Goal: Communication & Community: Answer question/provide support

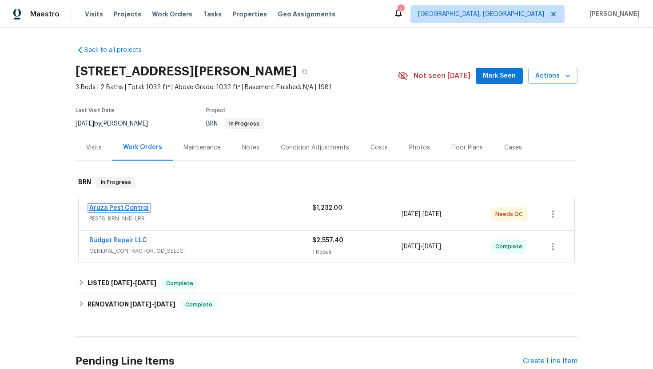
click at [122, 205] on link "Aruza Pest Control" at bounding box center [118, 208] width 59 height 6
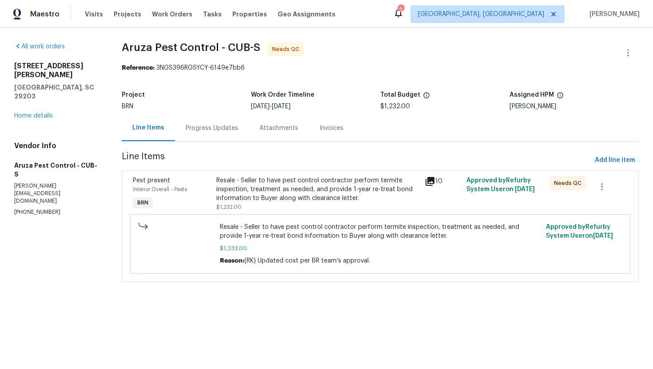
click at [225, 132] on div "Progress Updates" at bounding box center [212, 128] width 52 height 9
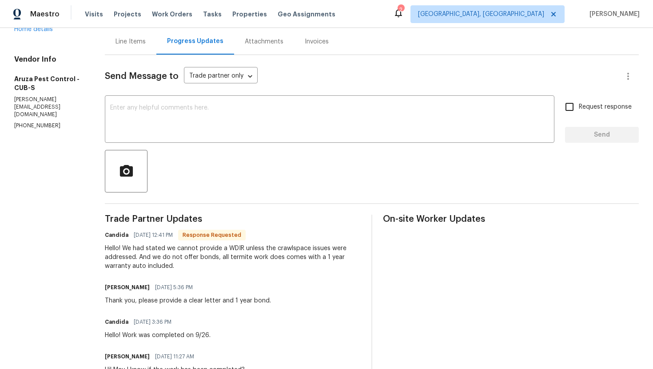
scroll to position [30, 0]
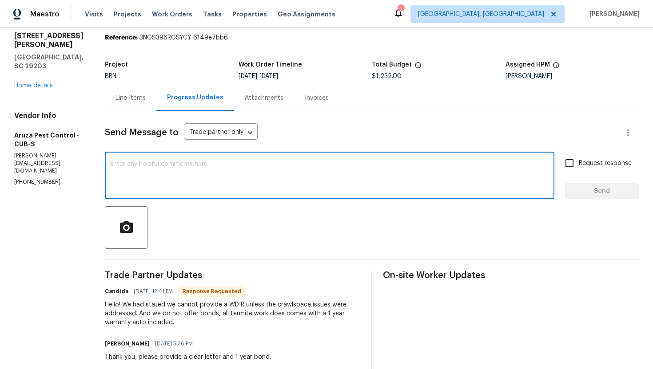
click at [265, 175] on textarea at bounding box center [329, 176] width 439 height 31
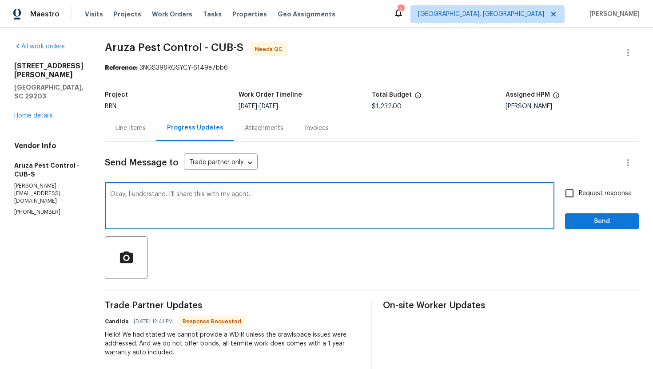
type textarea "Okay, I understand. I'll share this with my agent."
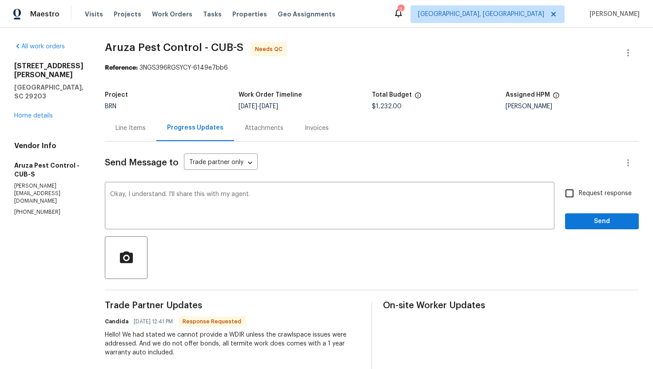
click at [597, 197] on span "Request response" at bounding box center [605, 193] width 53 height 9
click at [579, 197] on input "Request response" at bounding box center [569, 193] width 19 height 19
checkbox input "true"
click at [597, 218] on span "Send" at bounding box center [601, 221] width 59 height 11
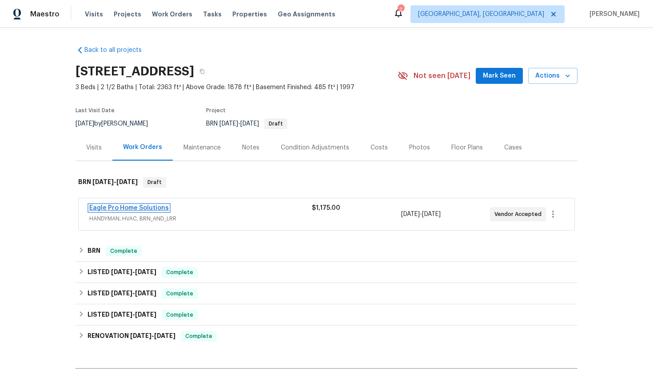
click at [131, 209] on link "Eagle Pro Home Solutions" at bounding box center [128, 208] width 79 height 6
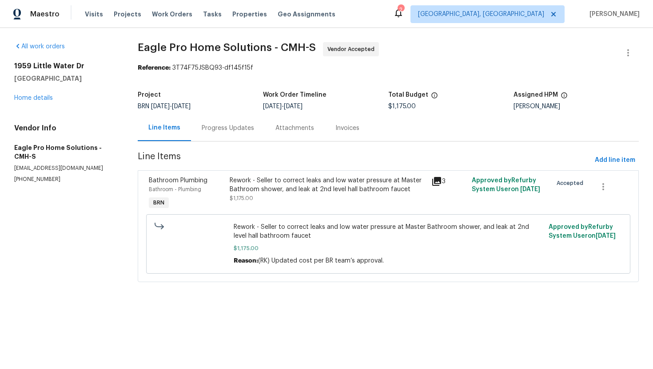
click at [222, 132] on div "Progress Updates" at bounding box center [228, 128] width 52 height 9
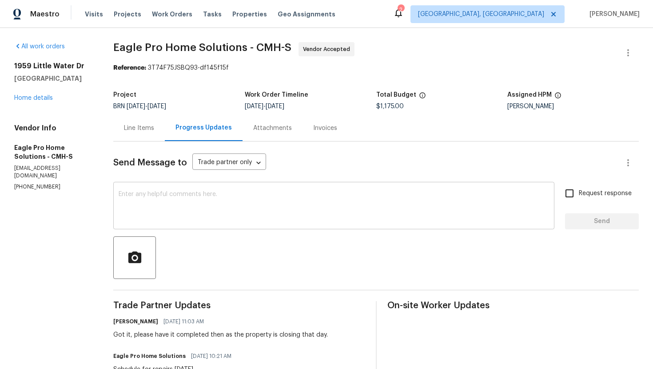
click at [217, 199] on textarea at bounding box center [334, 206] width 430 height 31
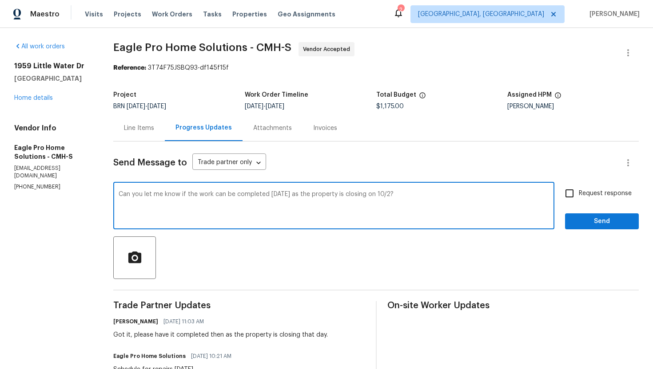
type textarea "Can you let me know if the work can be completed tomorrow as the property is cl…"
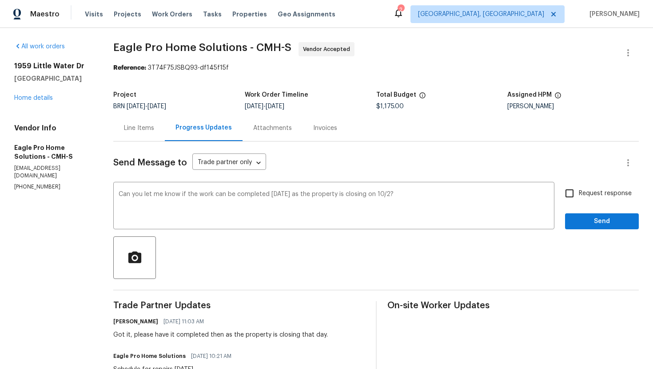
click at [581, 188] on label "Request response" at bounding box center [595, 193] width 71 height 19
click at [579, 188] on input "Request response" at bounding box center [569, 193] width 19 height 19
checkbox input "true"
click at [590, 219] on span "Send" at bounding box center [601, 221] width 59 height 11
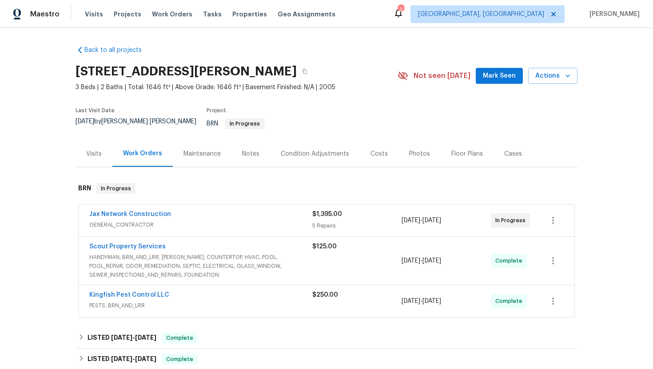
scroll to position [263, 0]
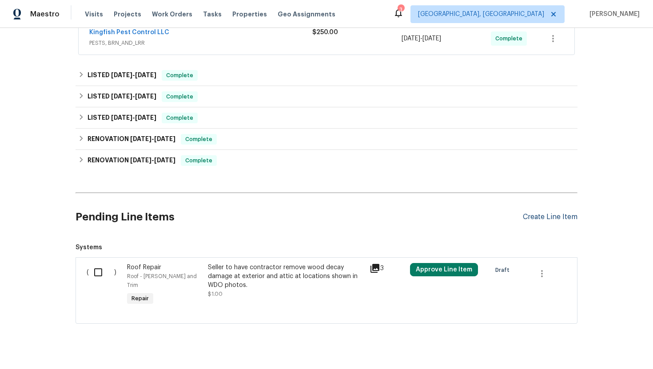
click at [555, 213] on div "Create Line Item" at bounding box center [550, 217] width 55 height 8
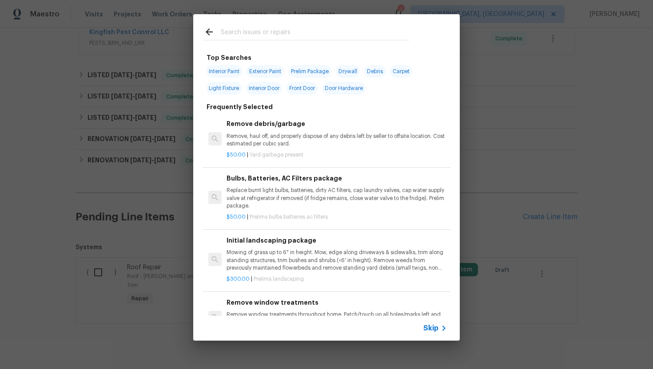
click at [435, 325] on span "Skip" at bounding box center [430, 328] width 15 height 9
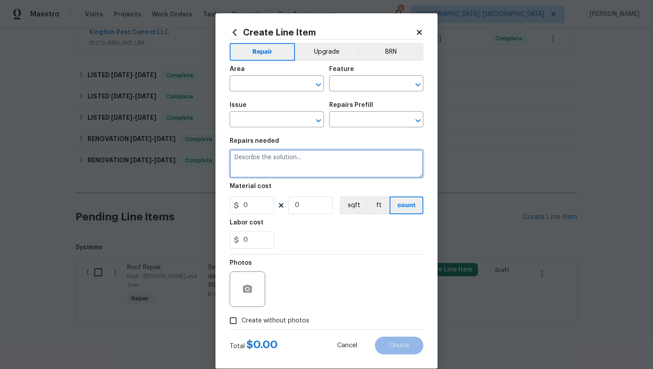
click at [340, 170] on textarea at bounding box center [327, 164] width 194 height 28
paste textarea "Seller to have contractor repair/replace bent garage door locking arm and motor…"
click at [236, 160] on textarea "Seller to have contractor repair/replace bent garage door locking arm and motor…" at bounding box center [327, 164] width 194 height 28
type textarea "Duplicate - Seller to have contractor repair/replace bent garage door locking a…"
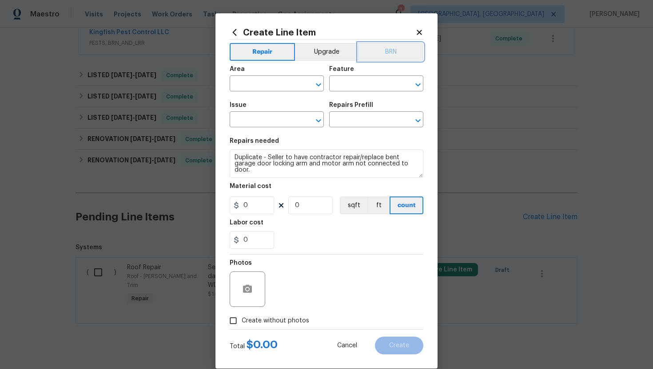
click at [376, 57] on button "BRN" at bounding box center [390, 52] width 65 height 18
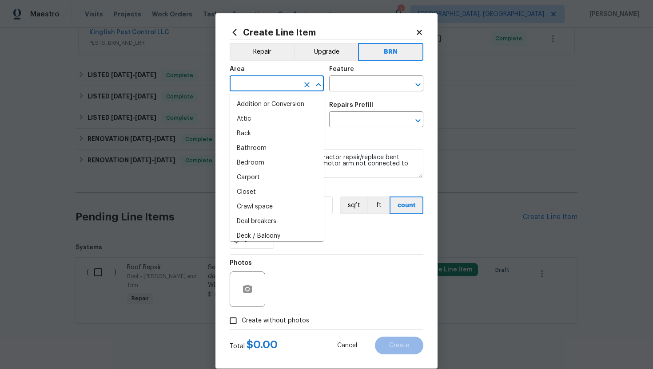
click at [260, 86] on input "text" at bounding box center [264, 85] width 69 height 14
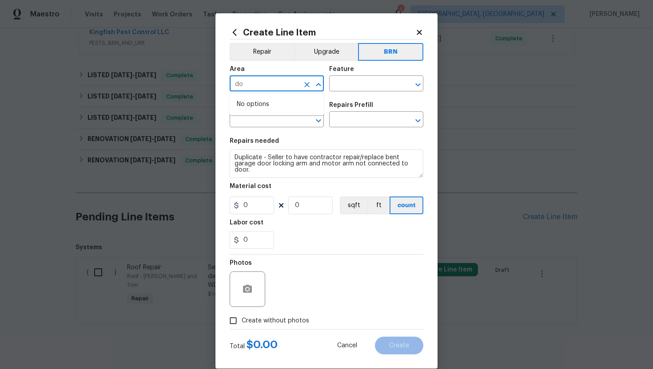
type input "d"
click at [258, 105] on li "Garage" at bounding box center [277, 104] width 94 height 15
type input "Garage"
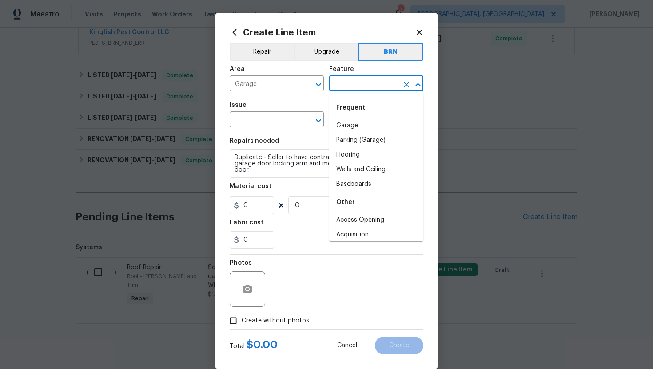
click at [338, 85] on input "text" at bounding box center [363, 85] width 69 height 14
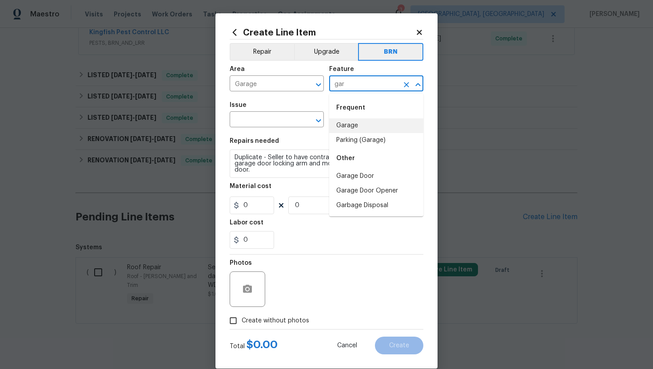
click at [358, 122] on li "Garage" at bounding box center [376, 126] width 94 height 15
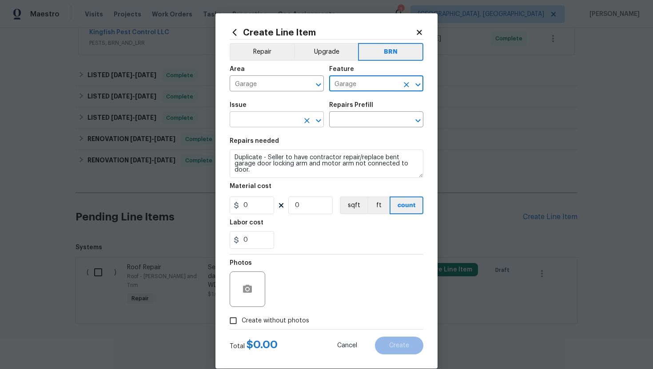
type input "Garage"
click at [267, 118] on input "text" at bounding box center [264, 121] width 69 height 14
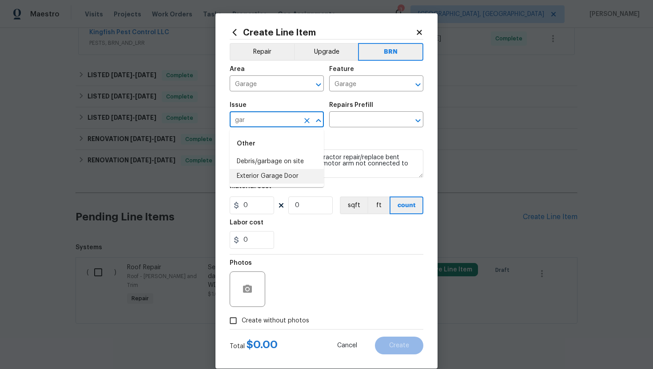
click at [269, 172] on li "Exterior Garage Door" at bounding box center [277, 176] width 94 height 15
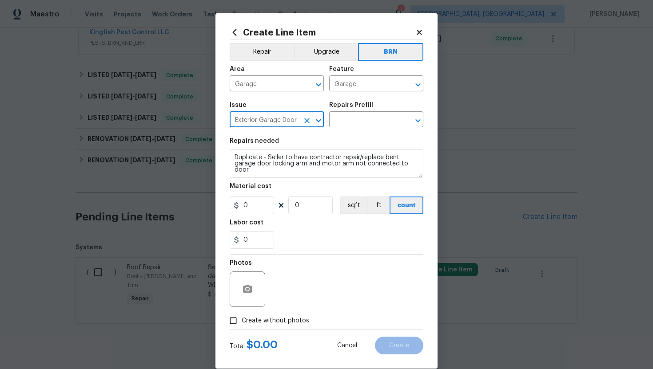
type input "Exterior Garage Door"
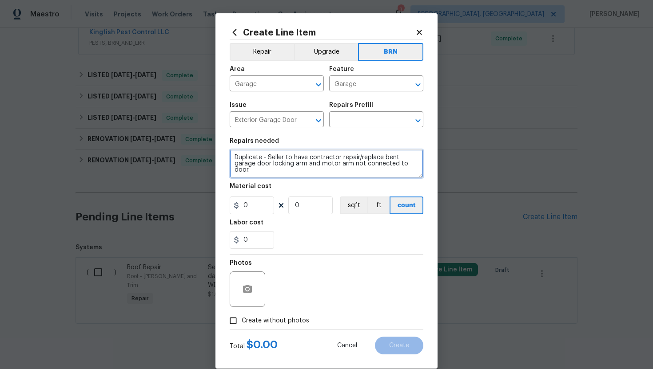
scroll to position [6, 0]
drag, startPoint x: 230, startPoint y: 158, endPoint x: 266, endPoint y: 180, distance: 42.1
click at [266, 180] on section "Repairs needed Duplicate - Seller to have contractor repair/replace bent garage…" at bounding box center [327, 194] width 194 height 122
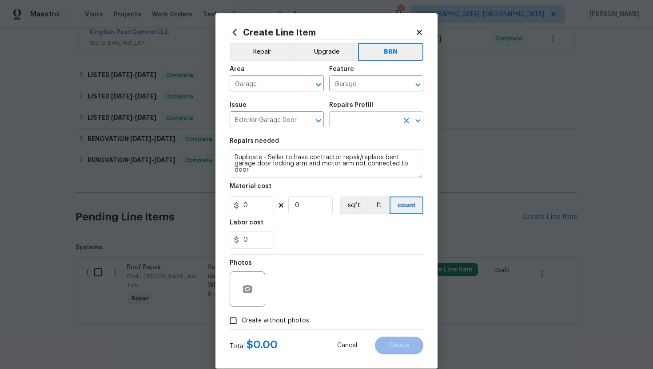
click at [342, 115] on input "text" at bounding box center [363, 121] width 69 height 14
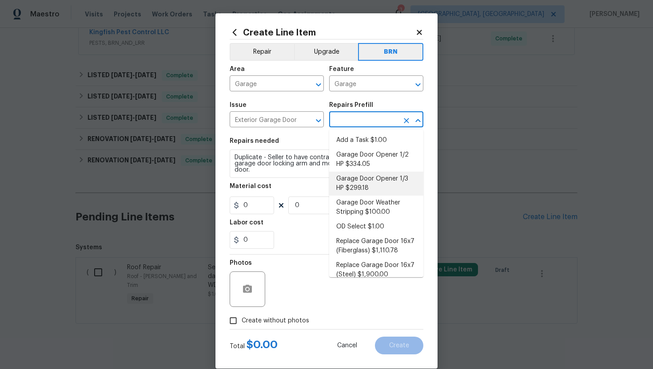
click at [358, 183] on li "Garage Door Opener 1/3 HP $299.18" at bounding box center [376, 184] width 94 height 24
type input "Interior Door"
type input "Garage Door Opener 1/3 HP $299.18"
type textarea "Remove the existing garage door opener and hardware/anchoring system. Install a…"
type input "299.18"
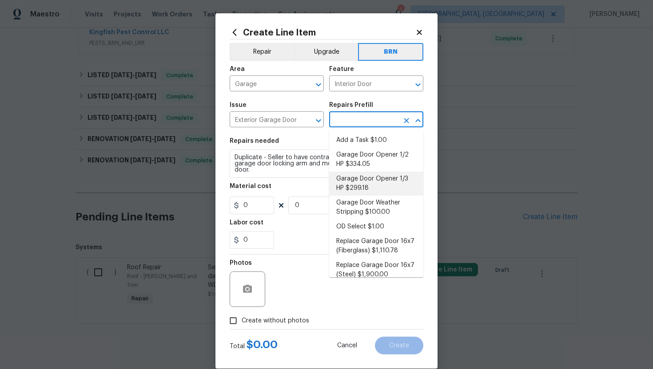
type input "1"
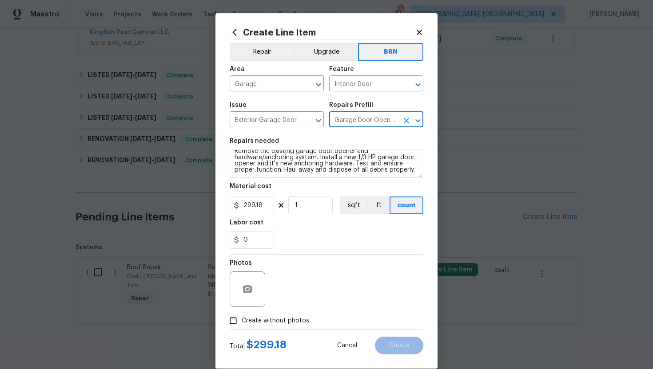
scroll to position [0, 0]
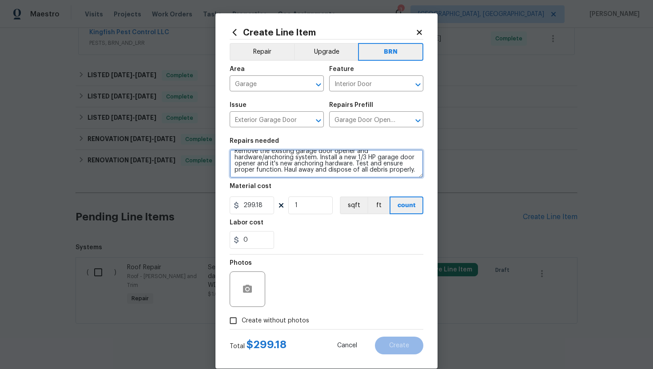
drag, startPoint x: 234, startPoint y: 159, endPoint x: 286, endPoint y: 194, distance: 63.0
click at [286, 194] on section "Repairs needed Remove the existing garage door opener and hardware/anchoring sy…" at bounding box center [327, 194] width 194 height 122
paste textarea "Duplicate - Seller to have contractor repair/replace bent garage door locking a…"
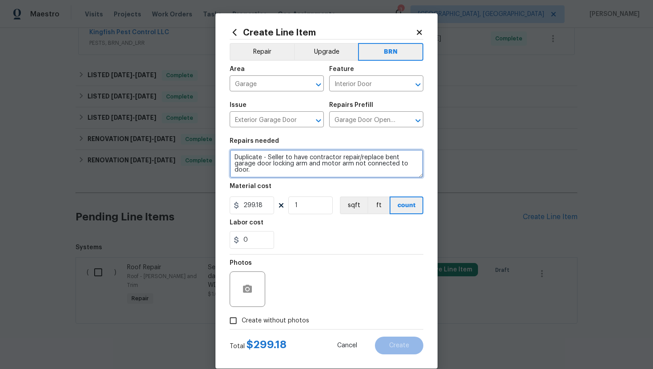
scroll to position [2, 0]
type textarea "Duplicate - Seller to have contractor repair/replace bent garage door locking a…"
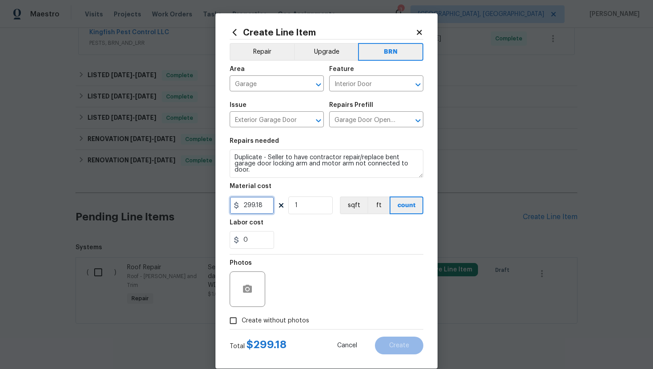
drag, startPoint x: 264, startPoint y: 208, endPoint x: 228, endPoint y: 212, distance: 36.2
click at [228, 212] on div "Create Line Item Repair Upgrade BRN Area Garage ​ Feature Interior Door ​ Issue…" at bounding box center [326, 191] width 222 height 356
type input "0"
click at [251, 242] on input "0" at bounding box center [252, 240] width 44 height 18
type input "1"
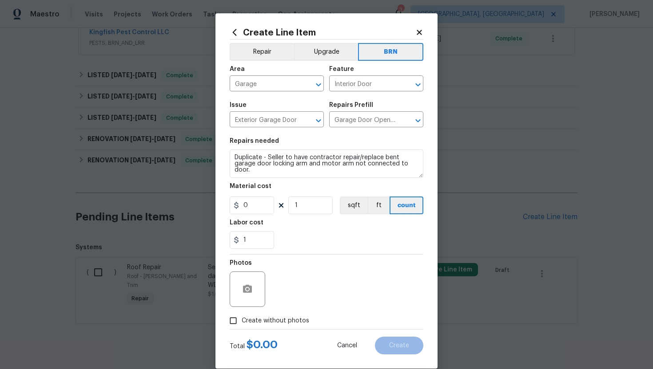
click at [294, 273] on div "Photos" at bounding box center [327, 284] width 194 height 58
click at [250, 321] on span "Create without photos" at bounding box center [275, 321] width 67 height 9
click at [242, 321] on input "Create without photos" at bounding box center [233, 321] width 17 height 17
checkbox input "true"
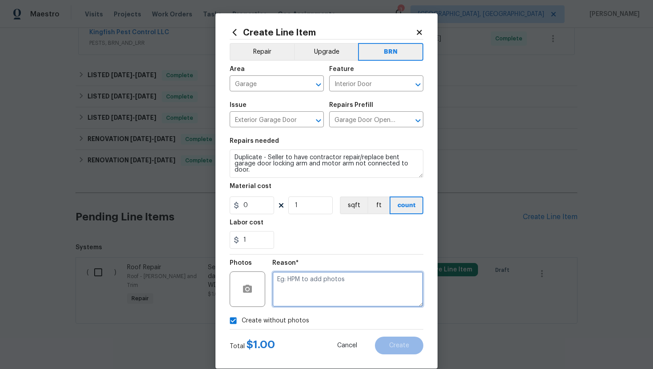
click at [301, 294] on textarea at bounding box center [347, 290] width 151 height 36
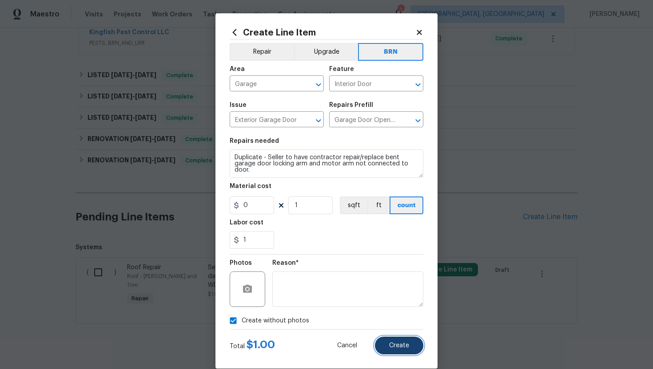
click at [399, 349] on span "Create" at bounding box center [399, 346] width 20 height 7
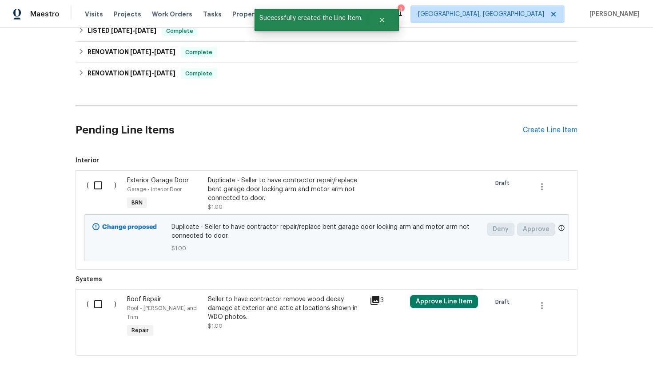
scroll to position [382, 0]
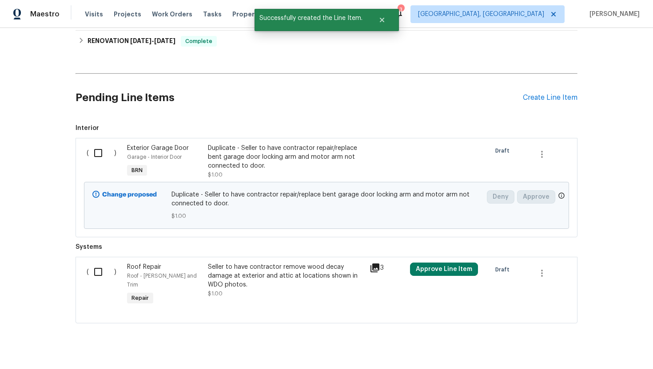
click at [93, 150] on input "checkbox" at bounding box center [101, 153] width 25 height 19
checkbox input "true"
click at [622, 344] on span "Create Work Order" at bounding box center [601, 347] width 59 height 11
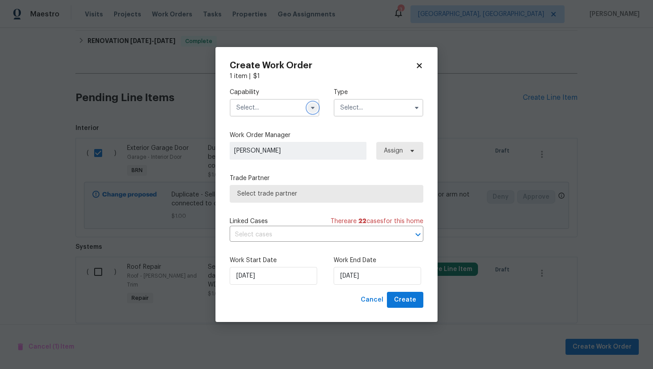
click at [312, 103] on button "button" at bounding box center [312, 108] width 11 height 11
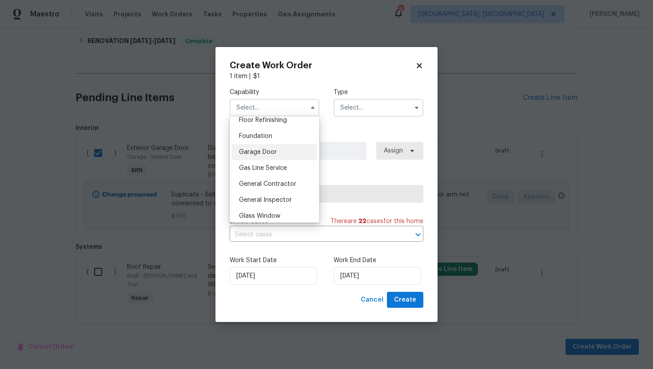
scroll to position [362, 0]
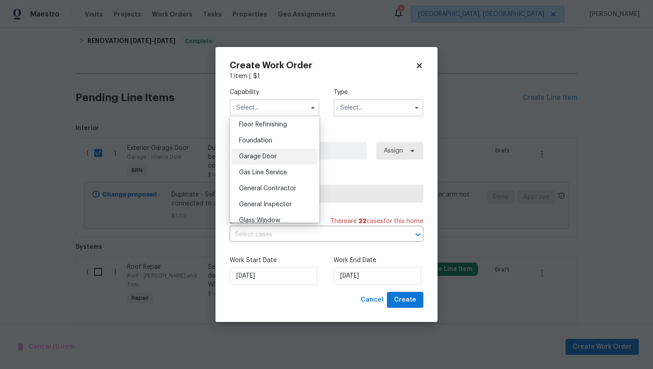
click at [285, 159] on div "Garage Door" at bounding box center [274, 157] width 85 height 16
type input "Garage Door"
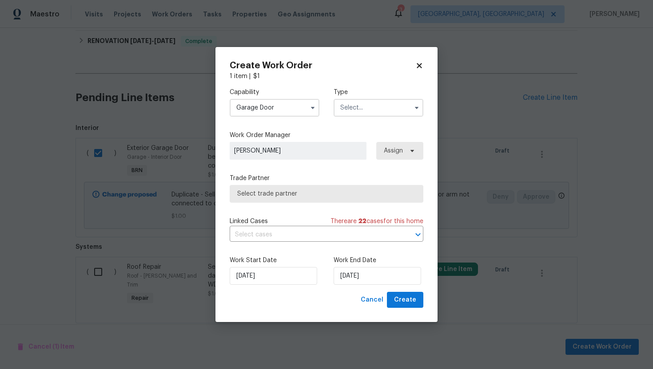
click at [352, 108] on input "text" at bounding box center [378, 108] width 90 height 18
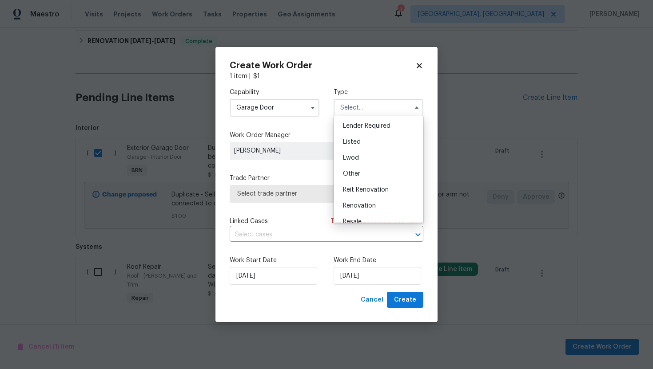
scroll to position [106, 0]
click at [354, 185] on div "Resale" at bounding box center [378, 181] width 85 height 16
type input "Resale"
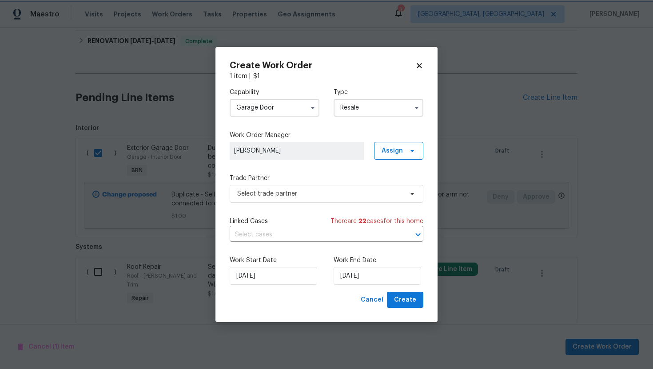
scroll to position [0, 0]
click at [306, 196] on span "Select trade partner" at bounding box center [320, 194] width 166 height 9
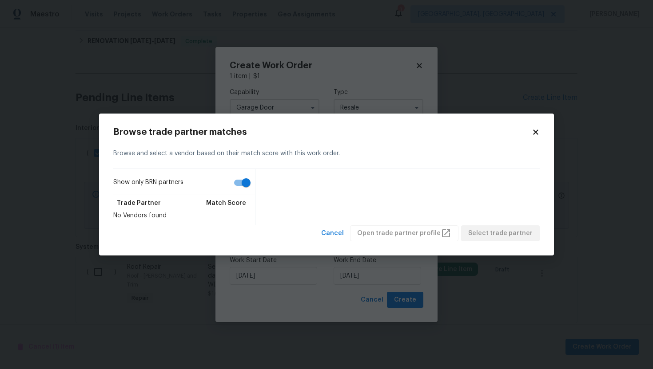
click at [249, 184] on input "Show only BRN partners" at bounding box center [246, 182] width 51 height 17
checkbox input "false"
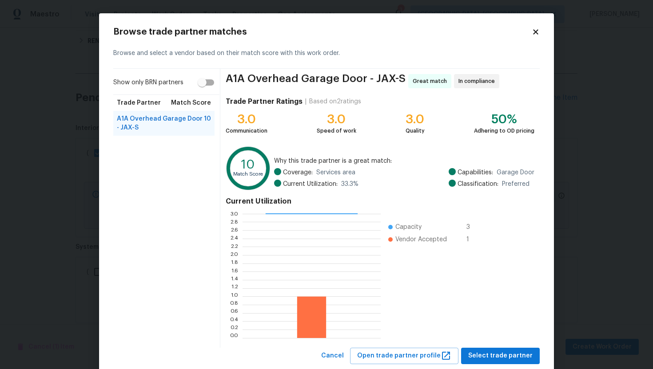
scroll to position [22, 0]
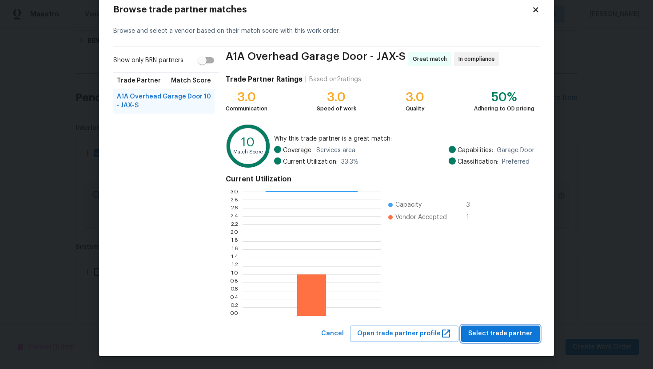
click at [486, 330] on span "Select trade partner" at bounding box center [500, 334] width 64 height 11
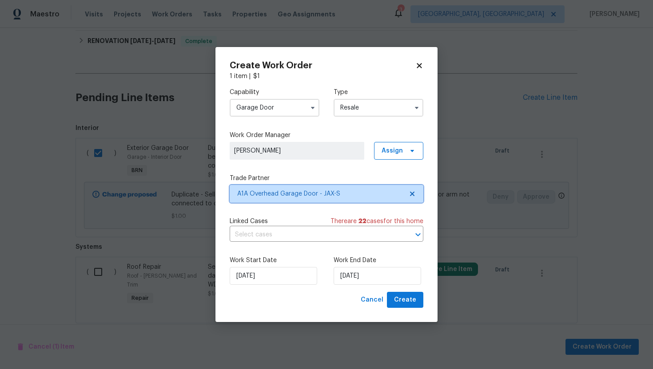
scroll to position [0, 0]
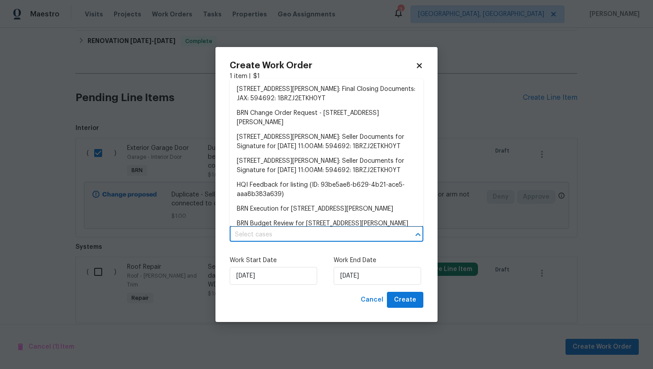
click at [309, 235] on input "text" at bounding box center [314, 235] width 169 height 14
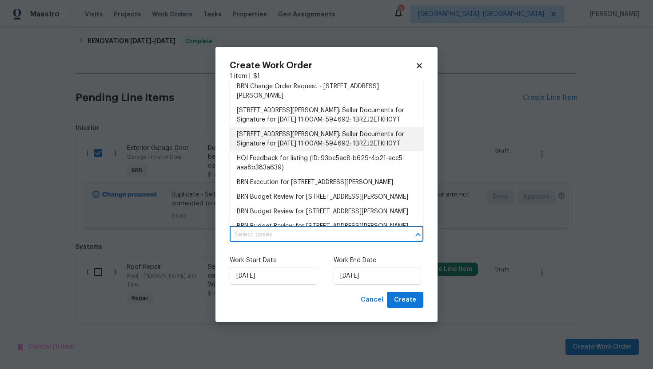
scroll to position [28, 0]
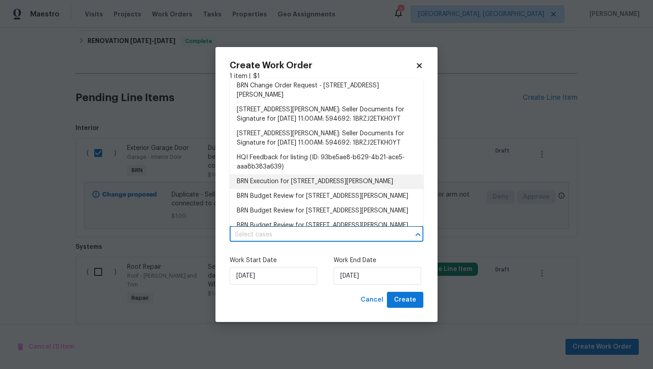
click at [284, 189] on li "BRN Execution for 3738 Maddie Ln, Jacksonville, FL 32210" at bounding box center [327, 181] width 194 height 15
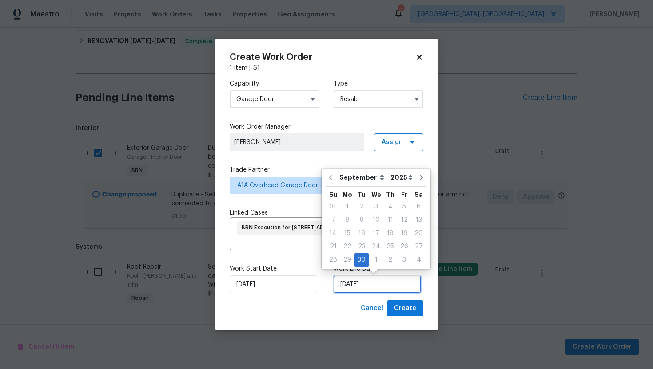
click at [347, 287] on input "9/30/2025" at bounding box center [376, 285] width 87 height 18
click at [369, 258] on div "1" at bounding box center [376, 260] width 15 height 12
type input "10/1/2025"
select select "9"
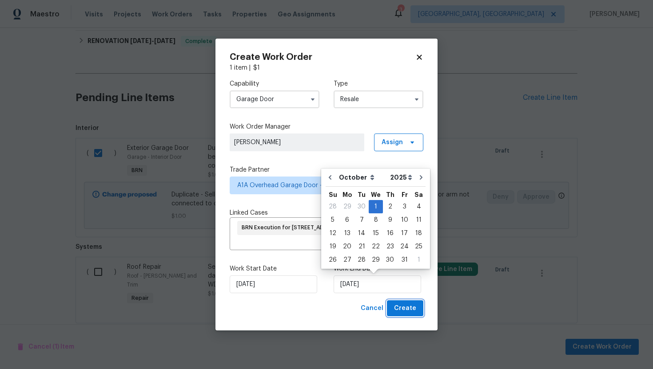
click at [401, 306] on span "Create" at bounding box center [405, 308] width 22 height 11
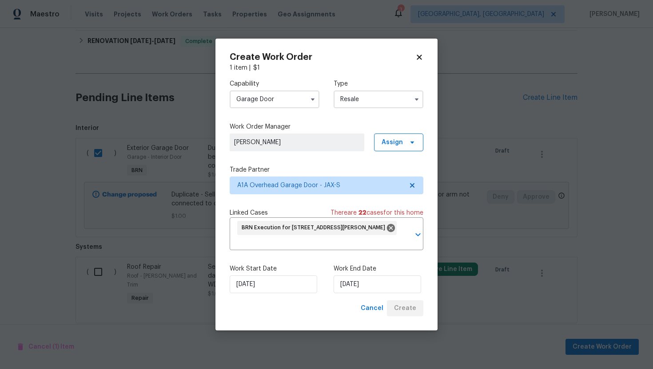
checkbox input "false"
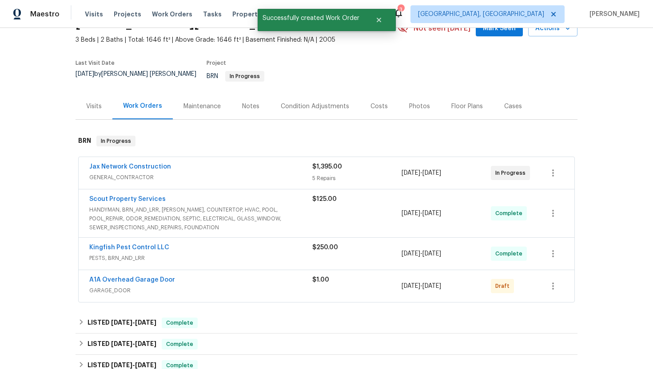
scroll to position [52, 0]
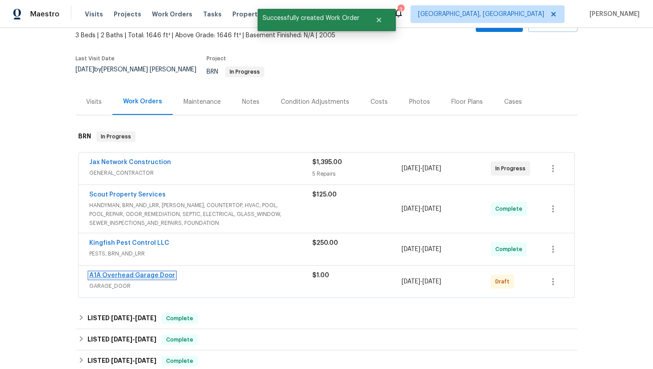
click at [116, 273] on link "A1A Overhead Garage Door" at bounding box center [132, 276] width 86 height 6
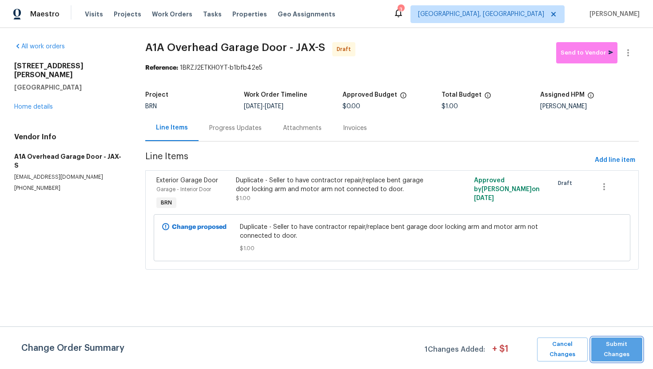
click at [613, 339] on button "Submit Changes" at bounding box center [616, 350] width 51 height 24
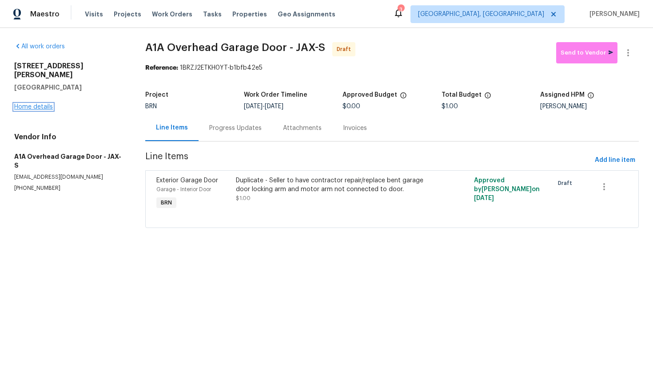
click at [37, 104] on link "Home details" at bounding box center [33, 107] width 39 height 6
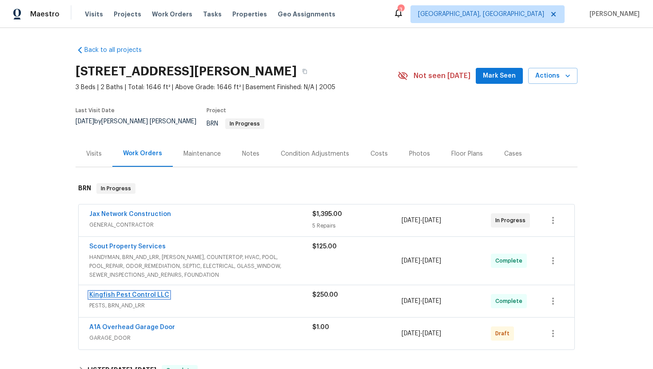
click at [112, 292] on link "Kingfish Pest Control LLC" at bounding box center [129, 295] width 80 height 6
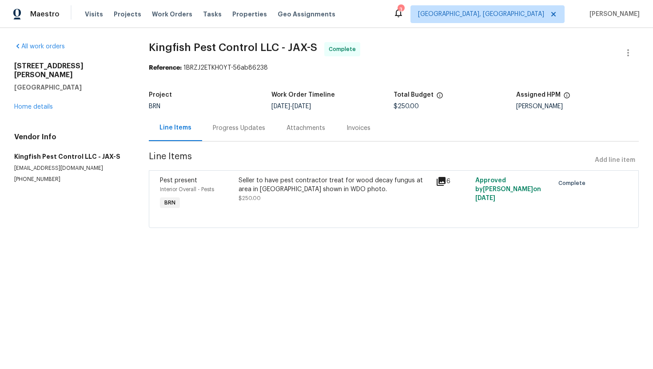
click at [236, 133] on div "Progress Updates" at bounding box center [239, 128] width 74 height 26
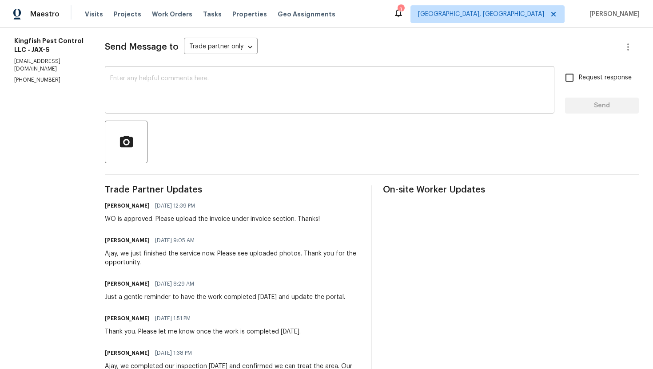
scroll to position [326, 0]
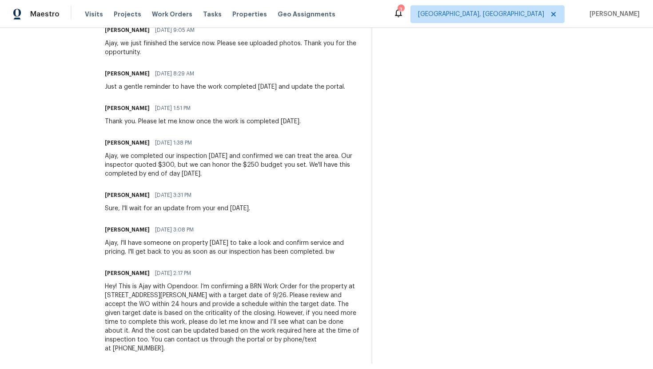
click at [178, 297] on div "Hey! This is Ajay with Opendoor. I’m confirming a BRN Work Order for the proper…" at bounding box center [233, 317] width 256 height 71
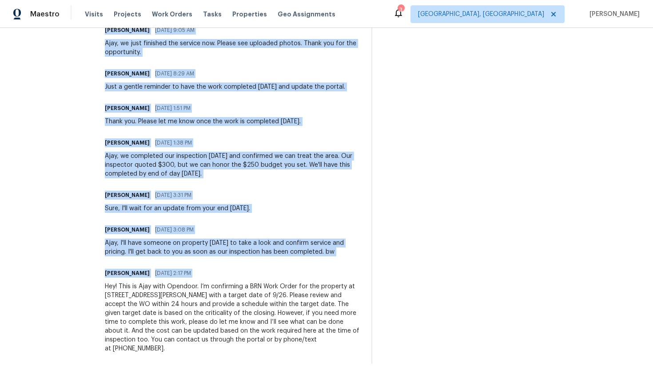
copy div "Trade Partner Updates Ajay Godson 09/26/2025 12:39 PM WO is approved. Please up…"
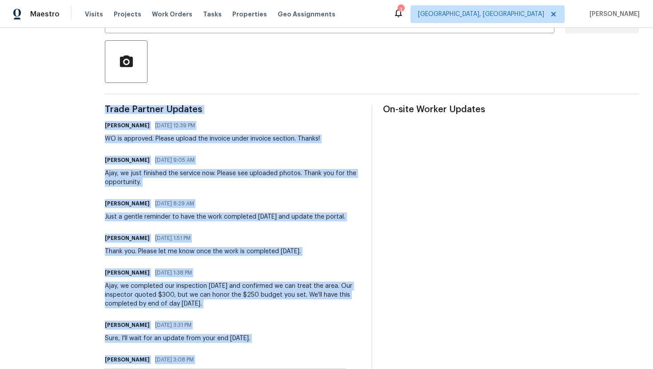
scroll to position [0, 0]
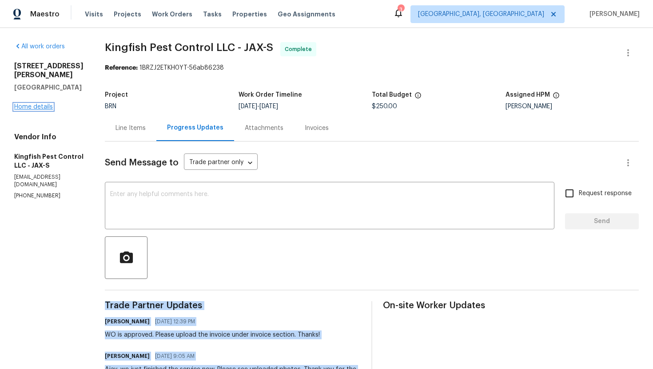
click at [47, 104] on link "Home details" at bounding box center [33, 107] width 39 height 6
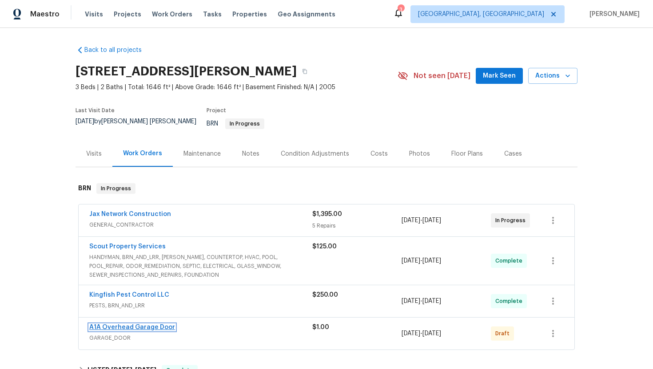
click at [115, 325] on link "A1A Overhead Garage Door" at bounding box center [132, 328] width 86 height 6
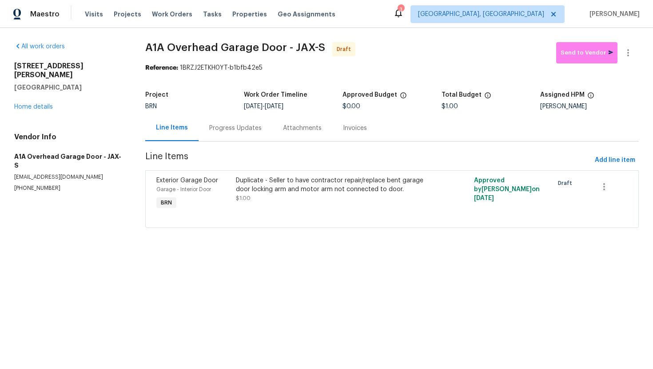
click at [220, 129] on div "Progress Updates" at bounding box center [235, 128] width 52 height 9
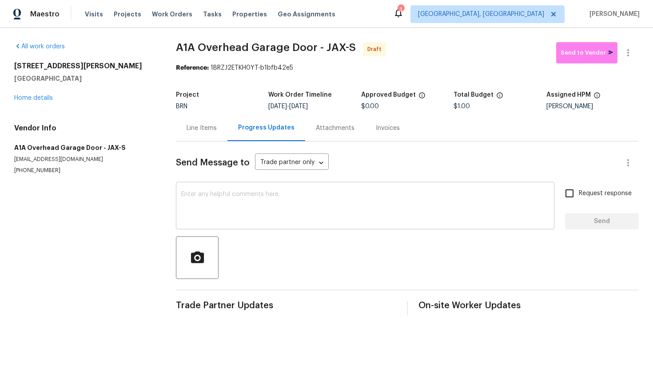
click at [234, 195] on textarea at bounding box center [365, 206] width 368 height 31
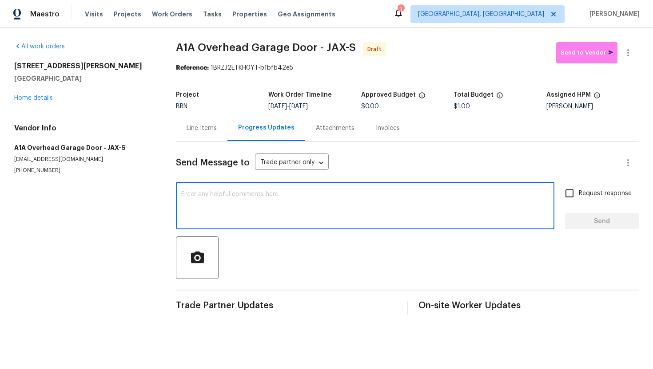
paste textarea "Hey! This is Ajay with Opendoor. I’m confirming a BRN Work Order for the proper…"
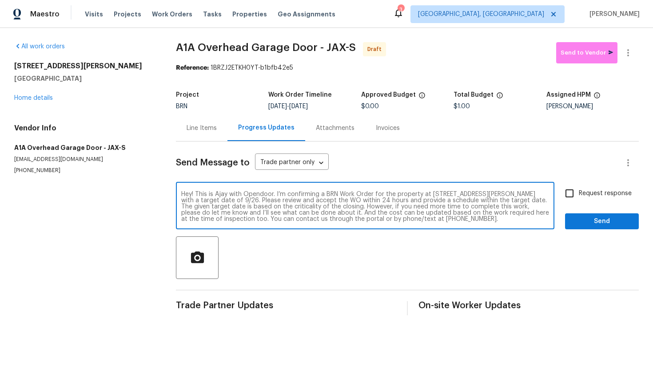
click at [245, 201] on textarea "Hey! This is Ajay with Opendoor. I’m confirming a BRN Work Order for the proper…" at bounding box center [365, 206] width 368 height 31
type textarea "Hey! This is Ajay with Opendoor. I’m confirming a BRN Work Order for the proper…"
click at [587, 198] on span "Request response" at bounding box center [605, 193] width 53 height 9
click at [579, 198] on input "Request response" at bounding box center [569, 193] width 19 height 19
checkbox input "true"
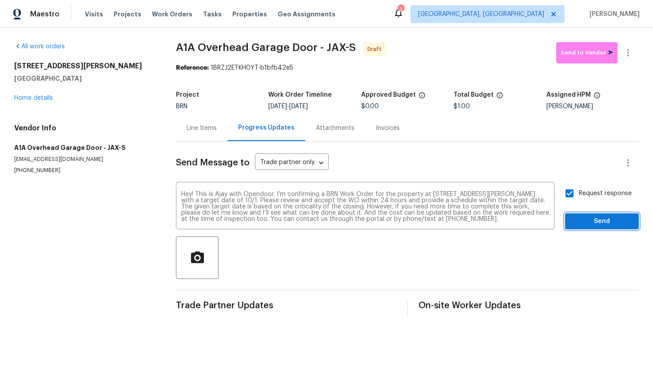
click at [588, 218] on span "Send" at bounding box center [601, 221] width 59 height 11
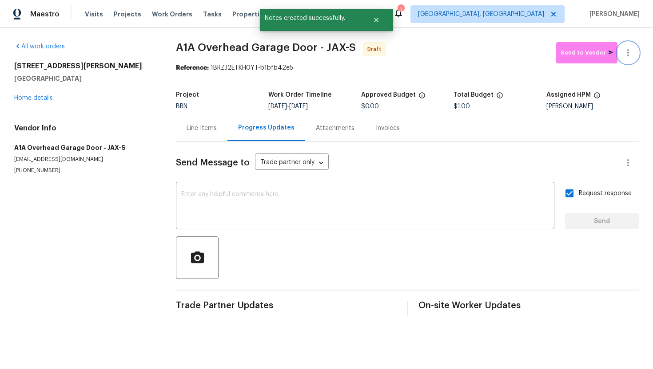
click at [631, 58] on icon "button" at bounding box center [627, 53] width 11 height 11
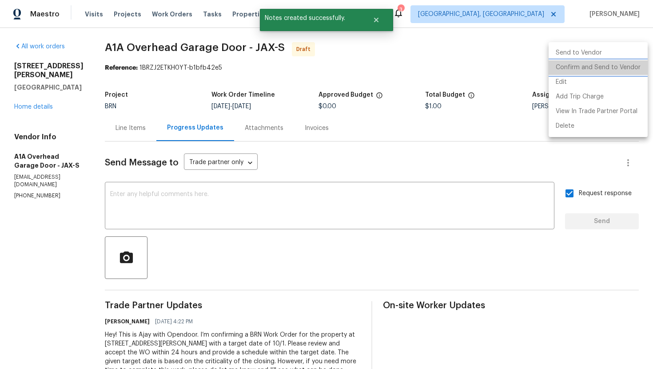
click at [622, 71] on li "Confirm and Send to Vendor" at bounding box center [597, 67] width 99 height 15
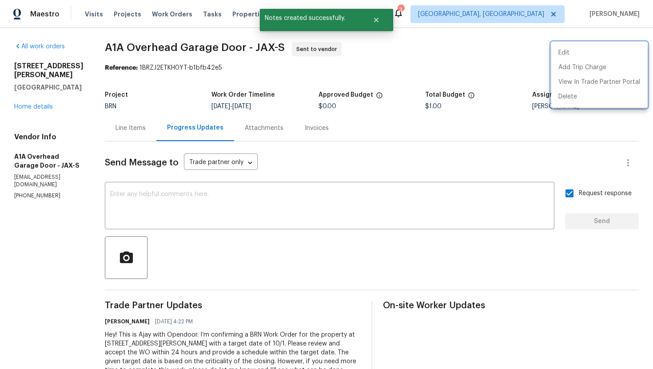
click at [329, 197] on div at bounding box center [326, 184] width 653 height 369
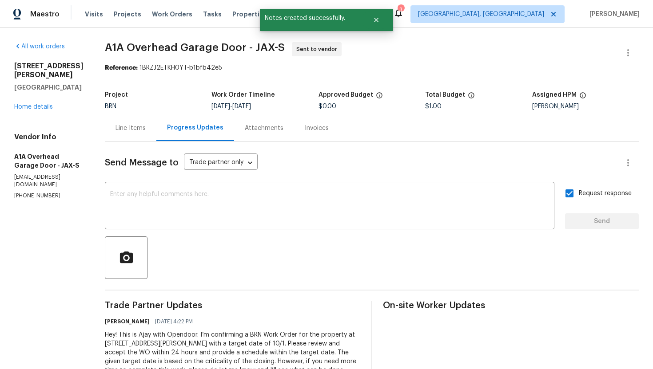
click at [329, 197] on textarea at bounding box center [329, 206] width 439 height 31
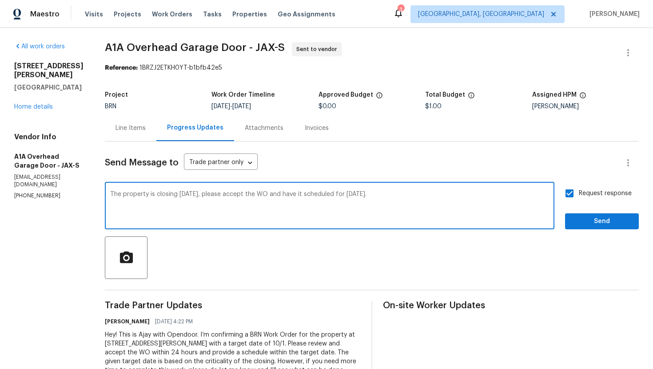
type textarea "The property is closing tomorrow, please accept the WO and have it scheduled fo…"
click at [596, 219] on span "Send" at bounding box center [601, 221] width 59 height 11
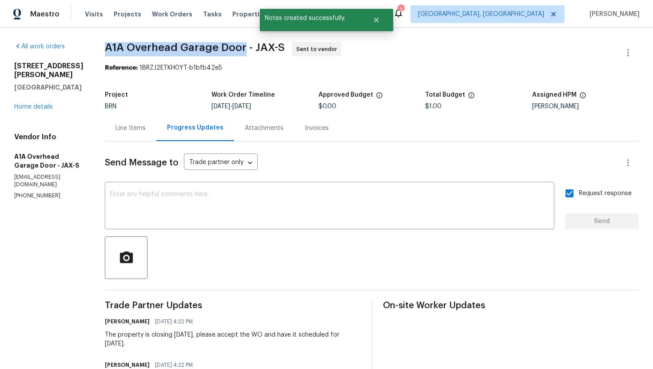
drag, startPoint x: 122, startPoint y: 49, endPoint x: 259, endPoint y: 45, distance: 137.3
click at [259, 45] on span "A1A Overhead Garage Door - JAX-S" at bounding box center [195, 47] width 180 height 11
copy span "A1A Overhead Garage Door"
